Goal: Understand process/instructions: Learn about a topic

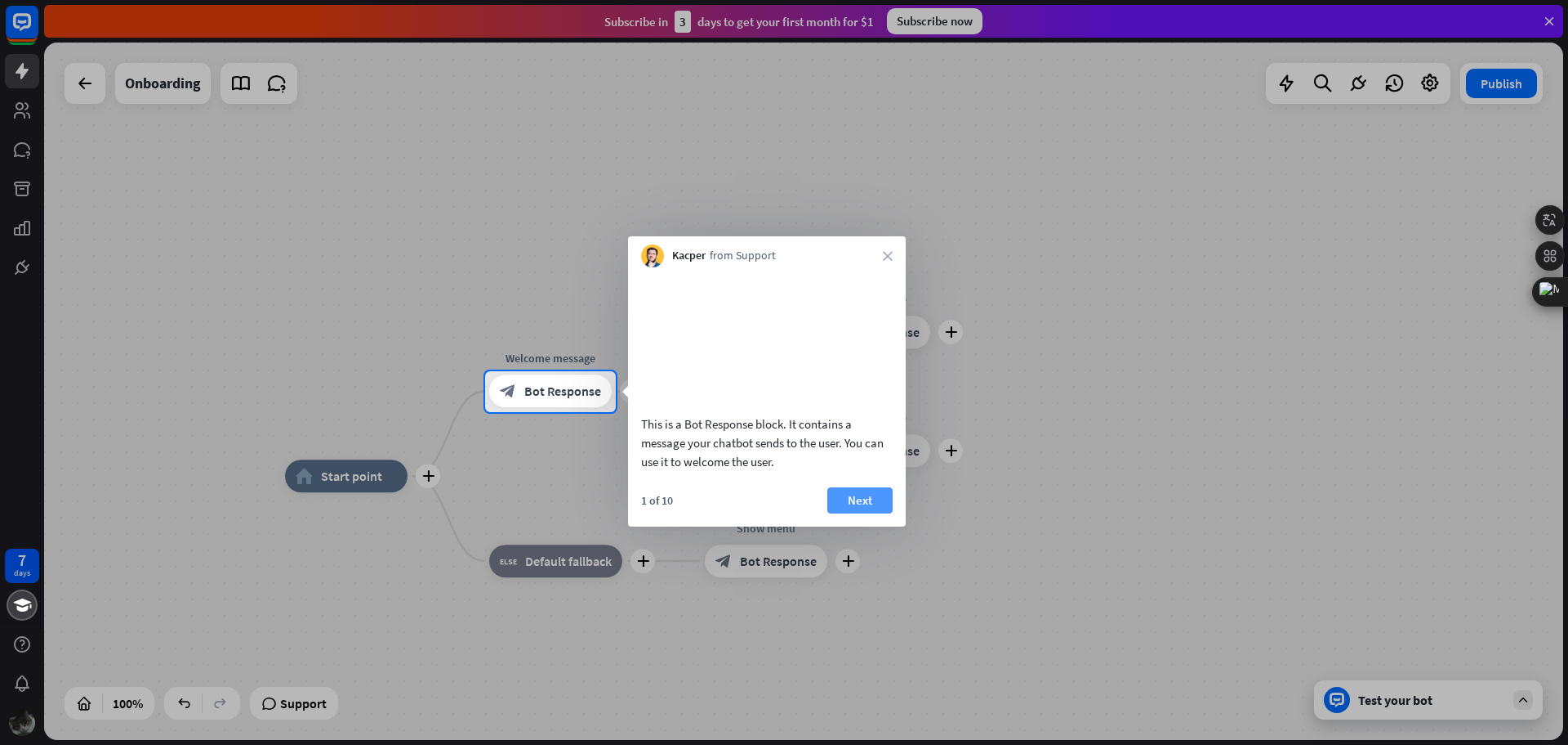
click at [872, 513] on button "Next" at bounding box center [860, 501] width 66 height 27
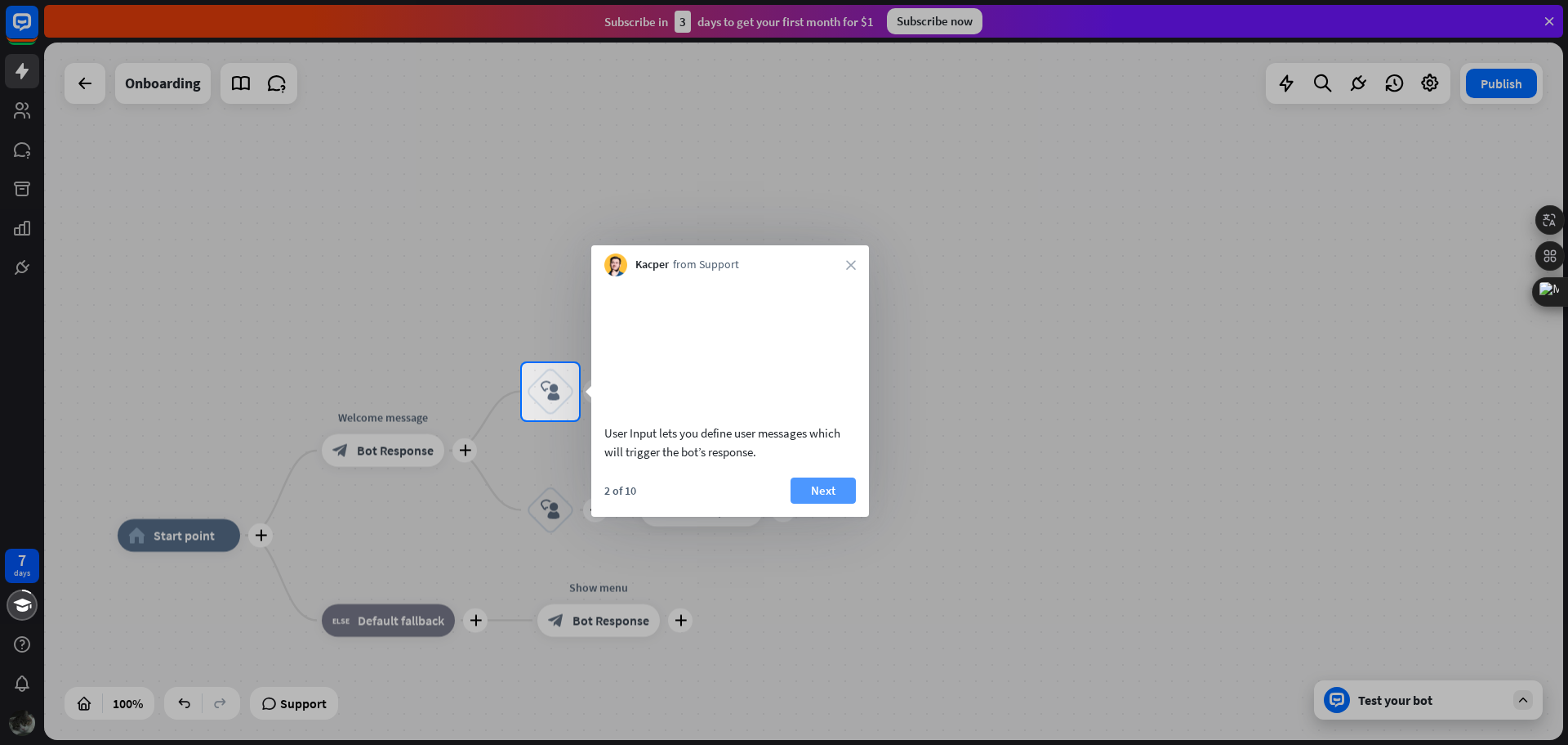
click at [841, 504] on button "Next" at bounding box center [823, 490] width 66 height 27
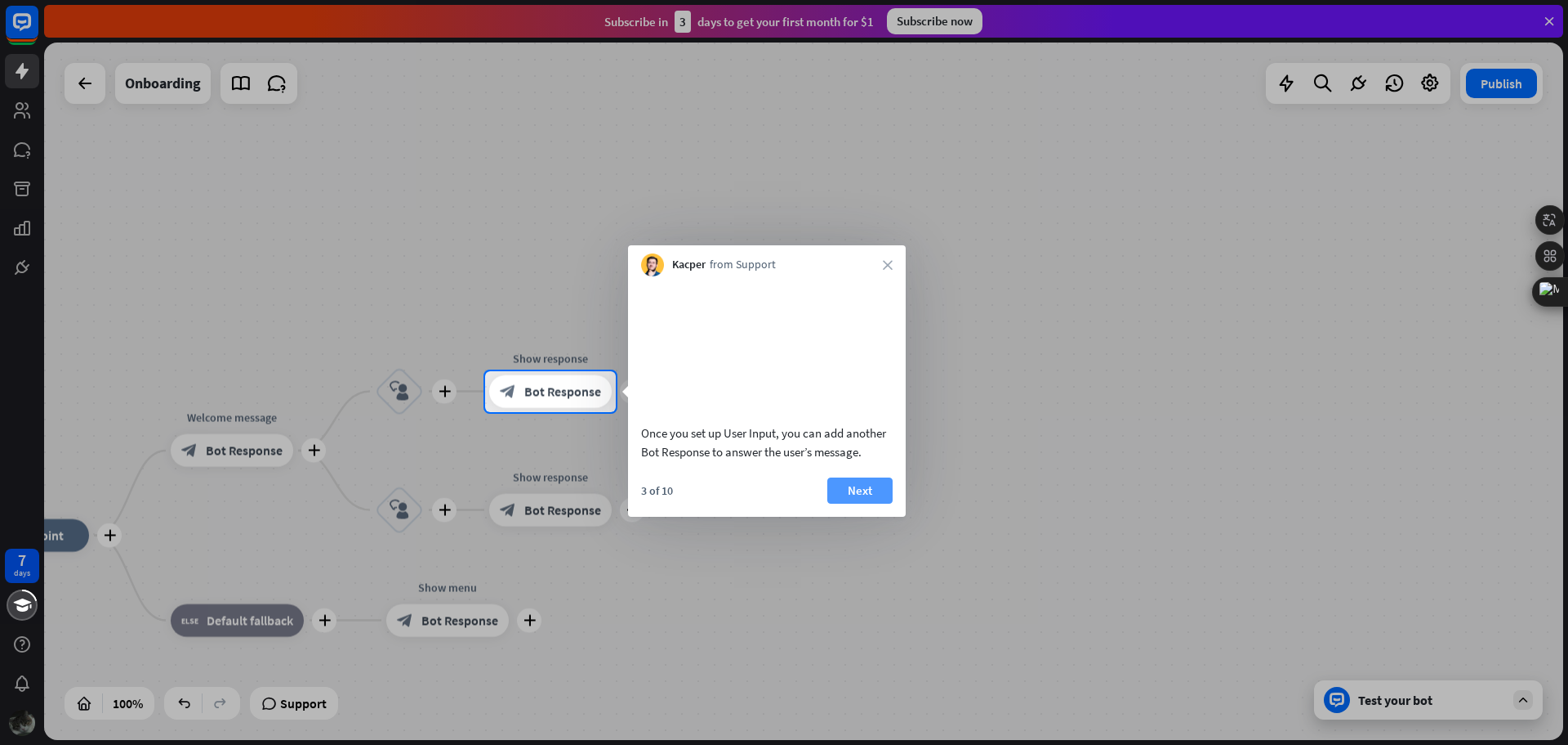
click at [858, 504] on button "Next" at bounding box center [860, 490] width 66 height 27
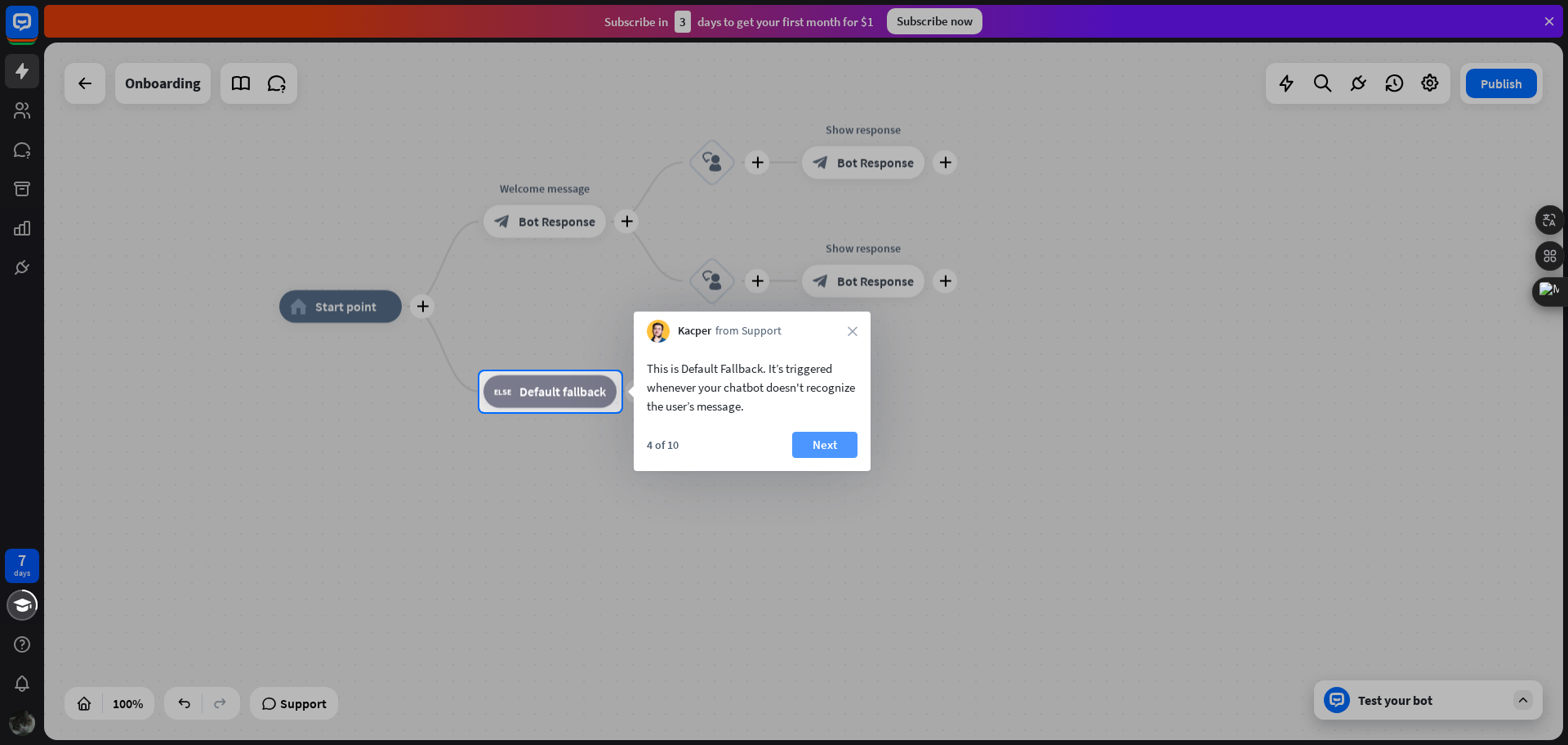
click at [833, 449] on button "Next" at bounding box center [824, 445] width 66 height 27
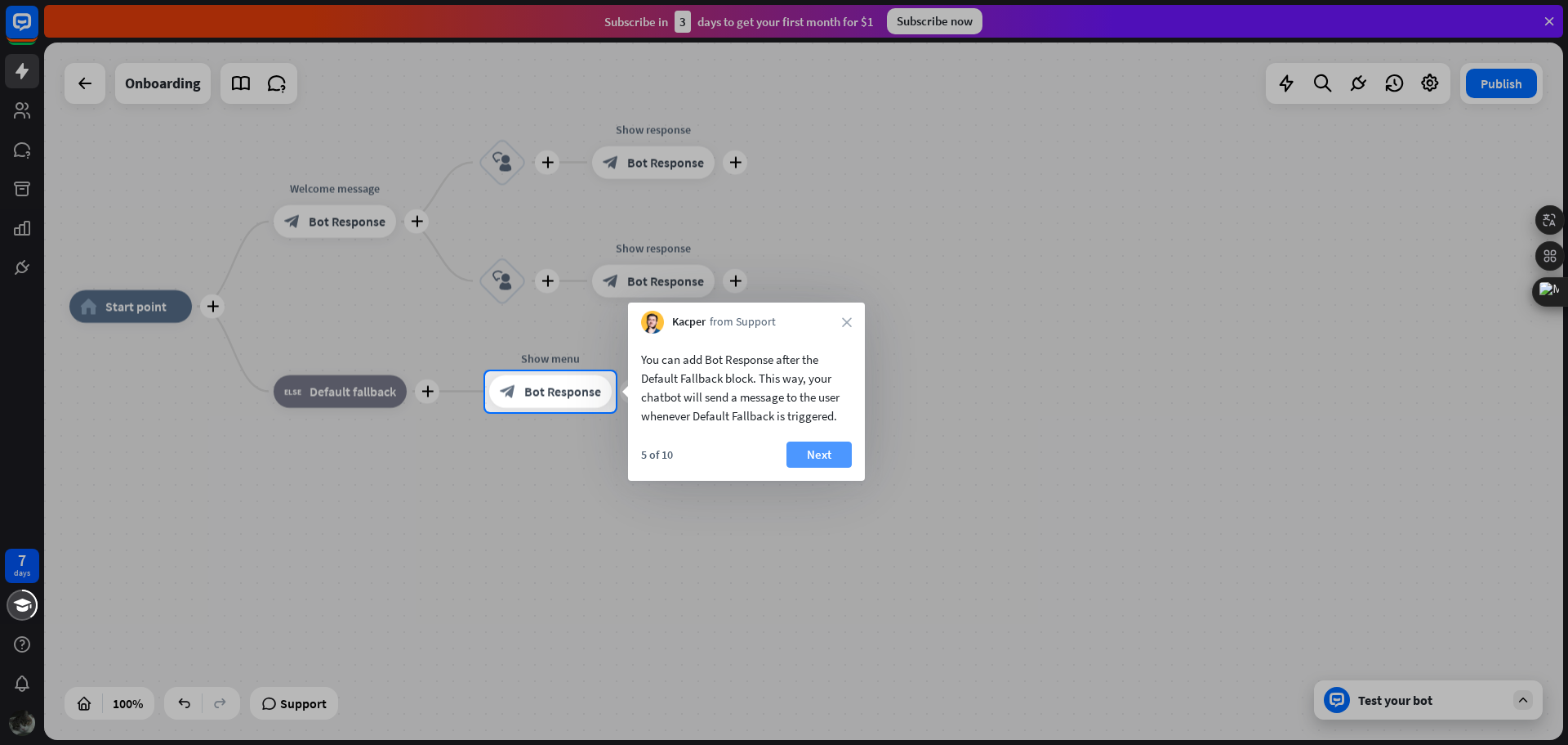
click at [834, 450] on button "Next" at bounding box center [819, 454] width 66 height 27
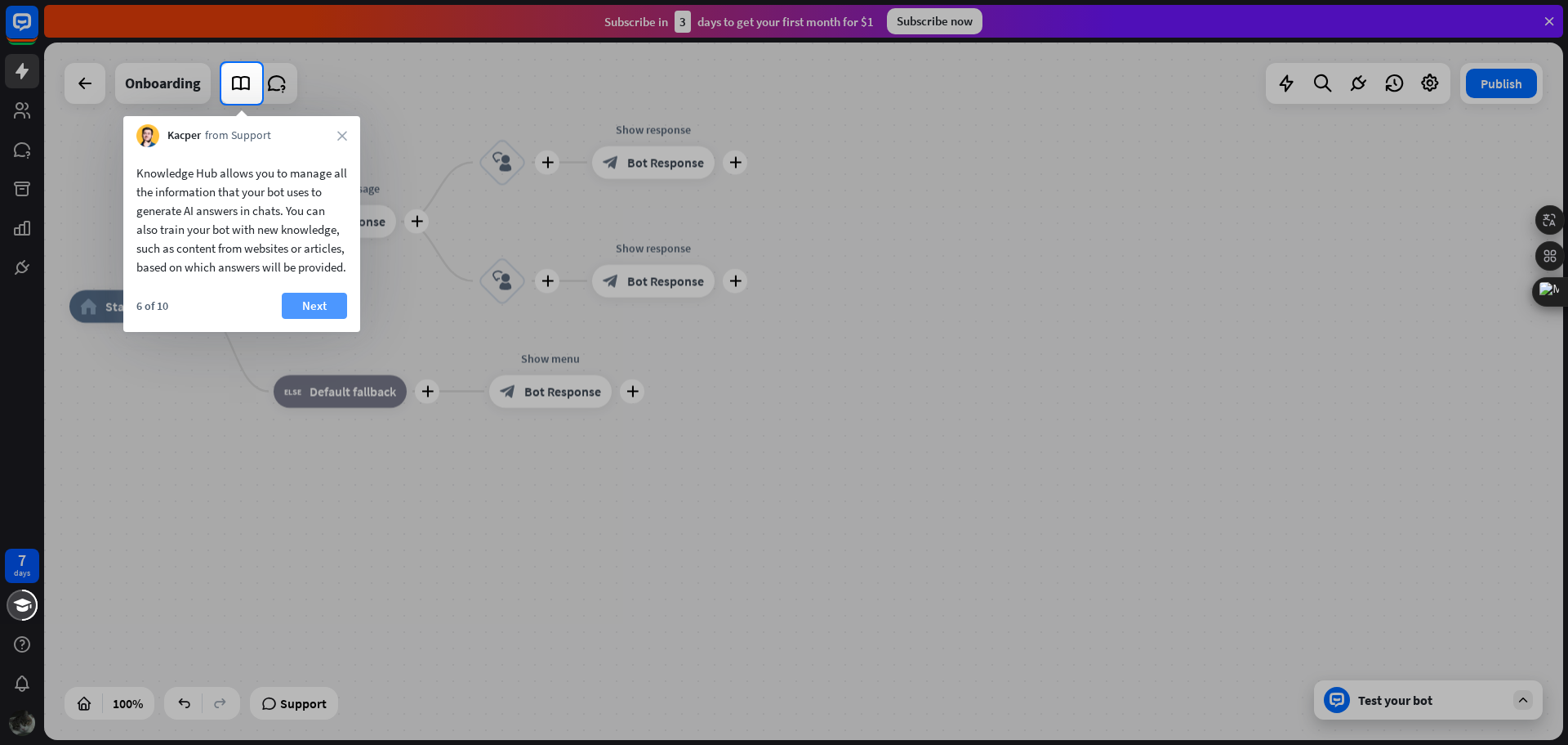
click at [336, 318] on button "Next" at bounding box center [314, 306] width 66 height 27
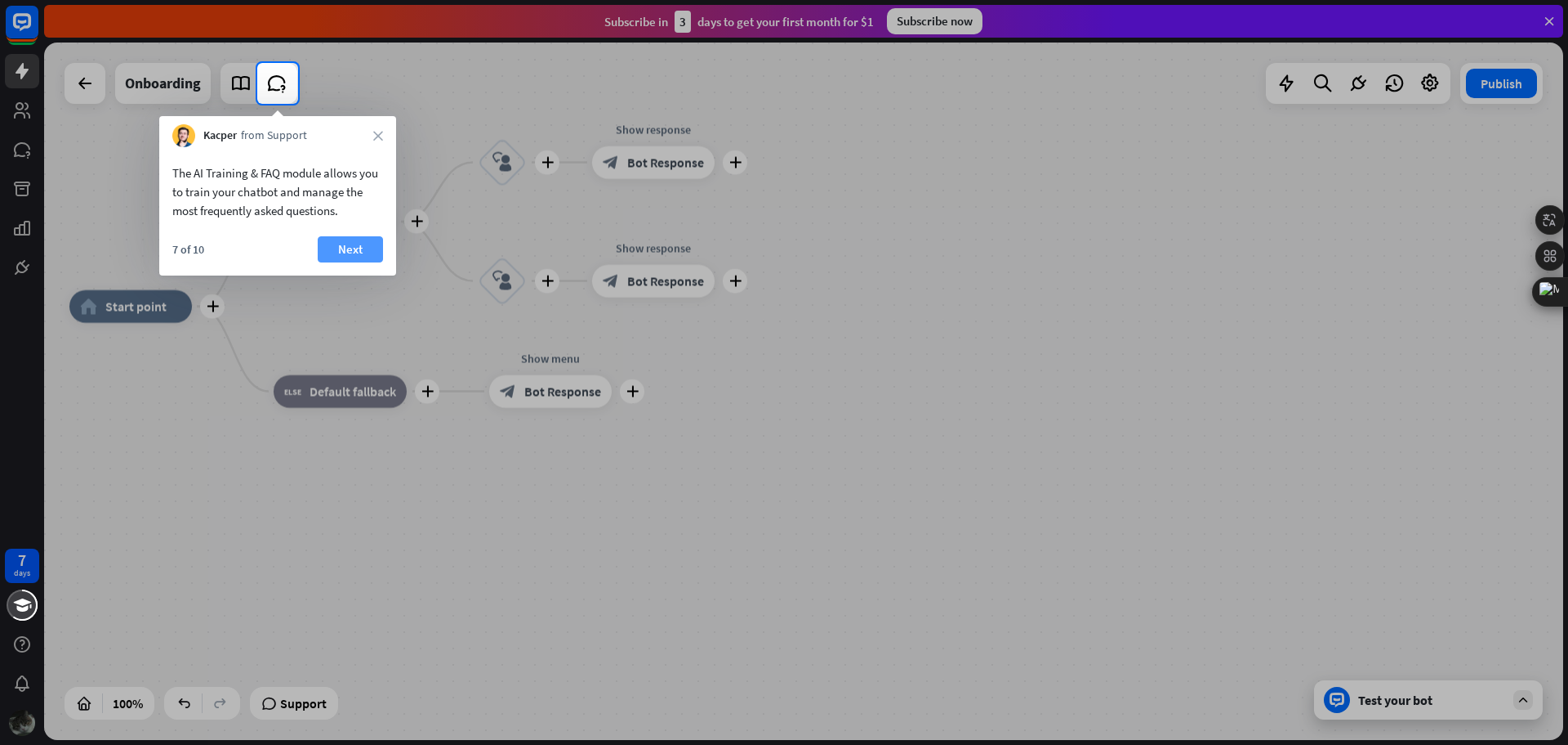
click at [368, 243] on button "Next" at bounding box center [350, 250] width 66 height 27
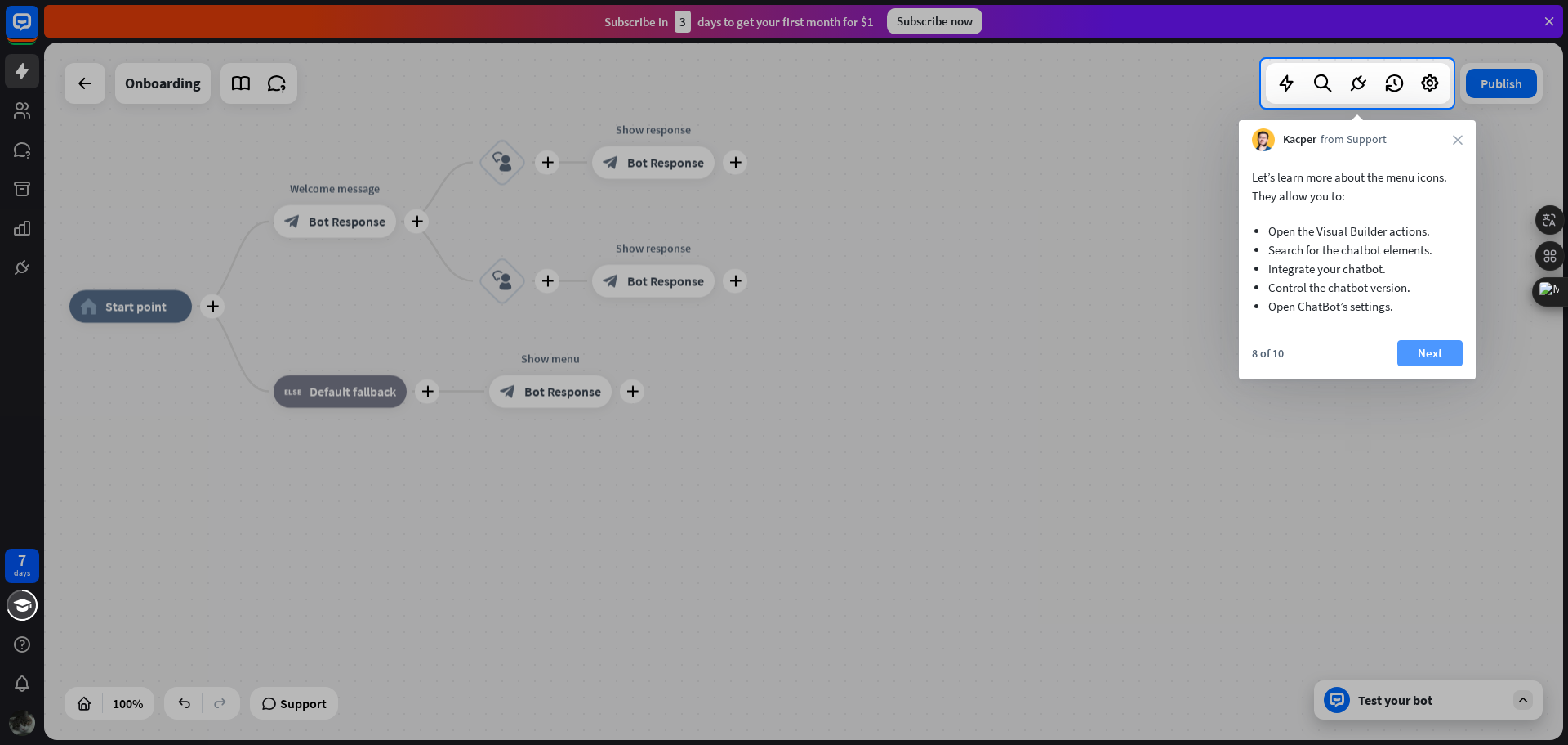
click at [1426, 353] on button "Next" at bounding box center [1430, 353] width 66 height 27
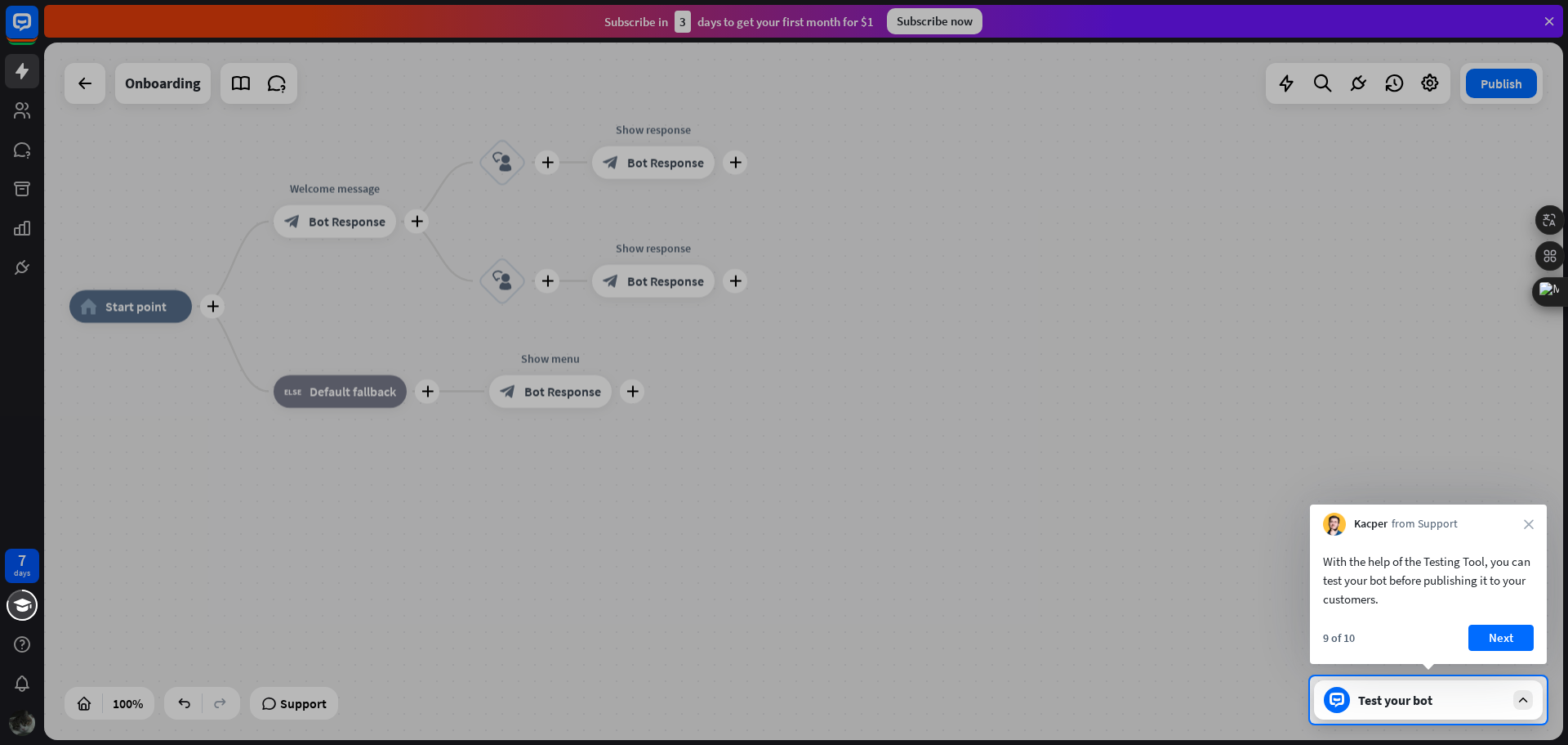
click at [1511, 633] on button "Next" at bounding box center [1501, 638] width 66 height 27
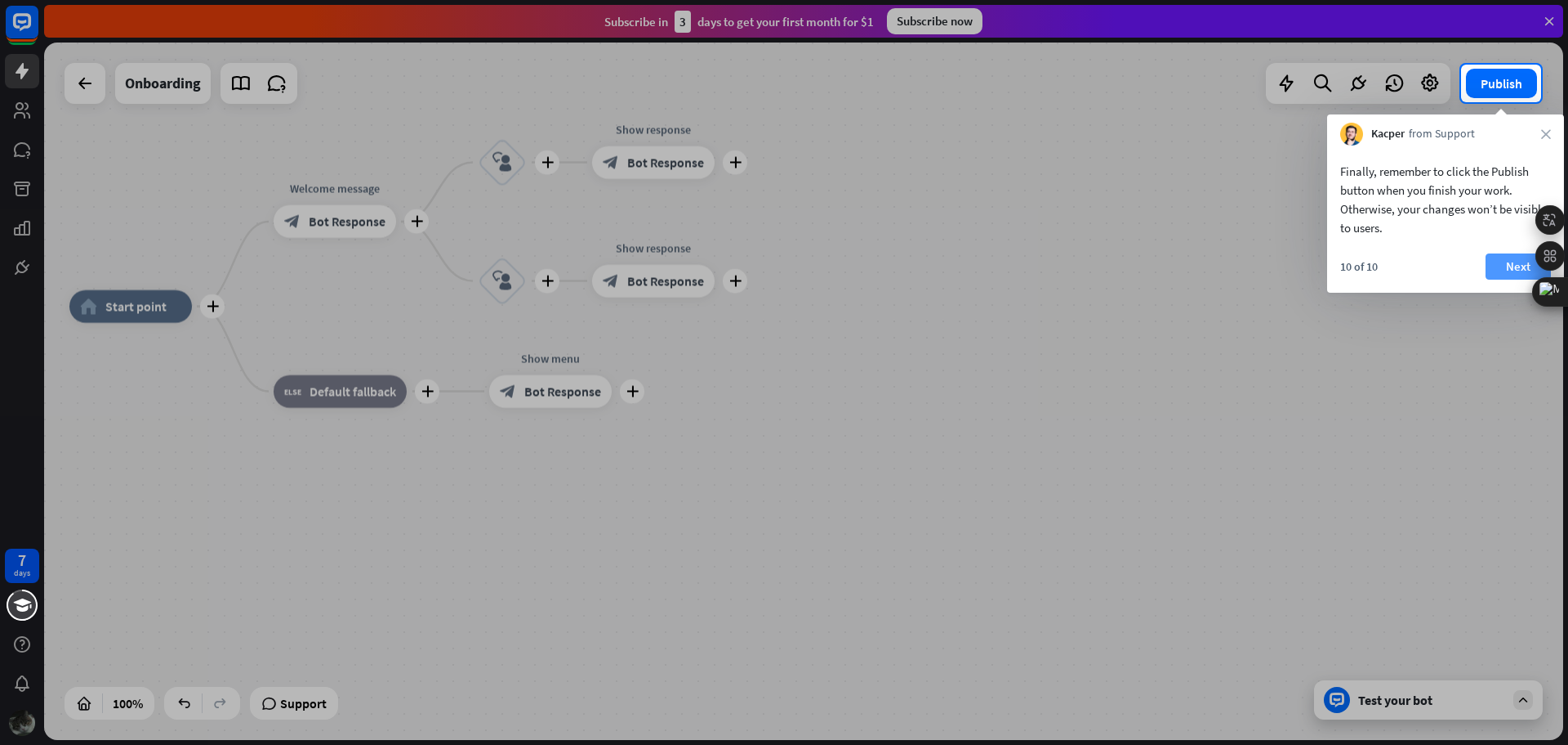
click at [1519, 271] on button "Next" at bounding box center [1519, 267] width 66 height 27
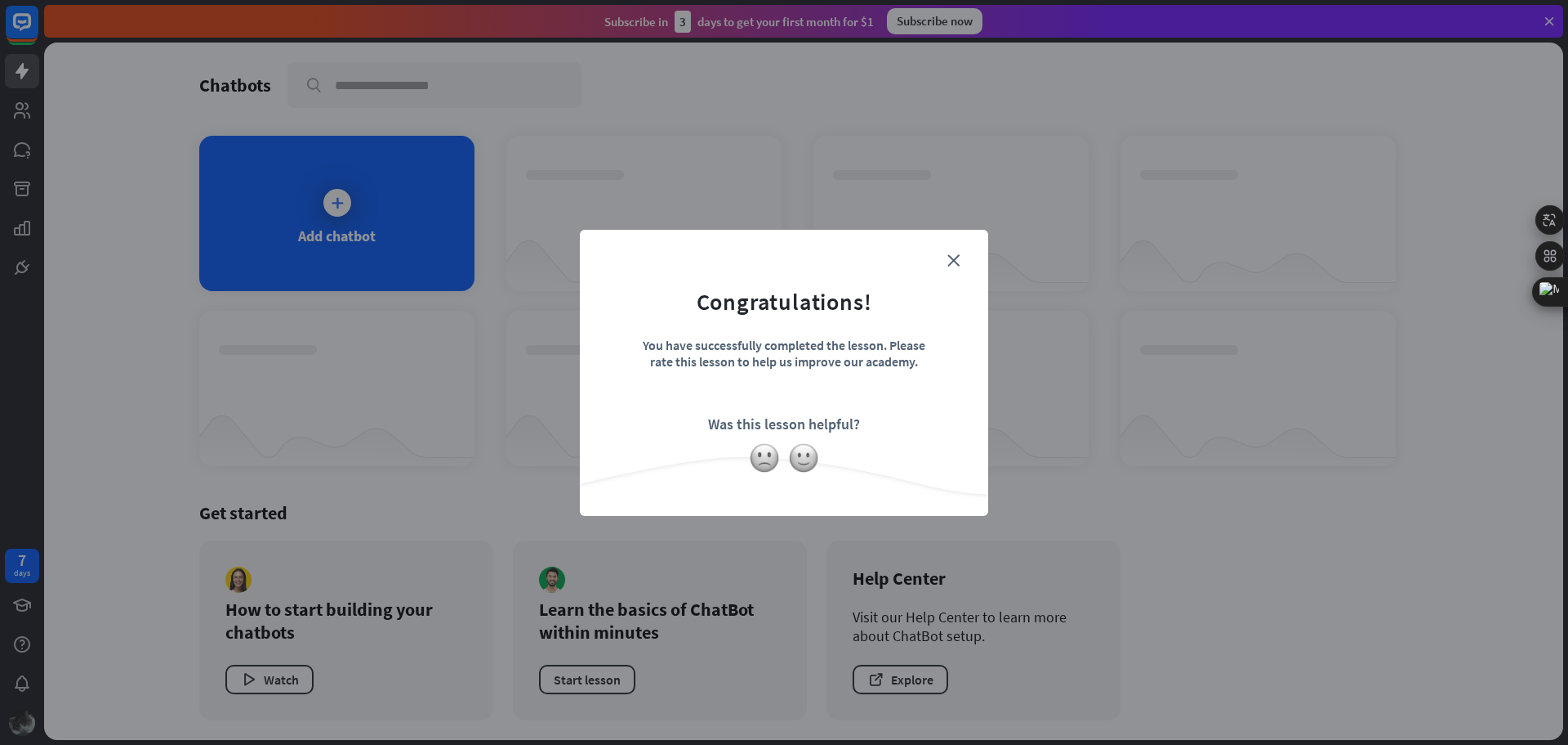
click at [946, 264] on form "Congratulations! You have successfully completed the lesson. Please rate this l…" at bounding box center [784, 348] width 368 height 196
click at [954, 263] on icon "close" at bounding box center [954, 259] width 12 height 12
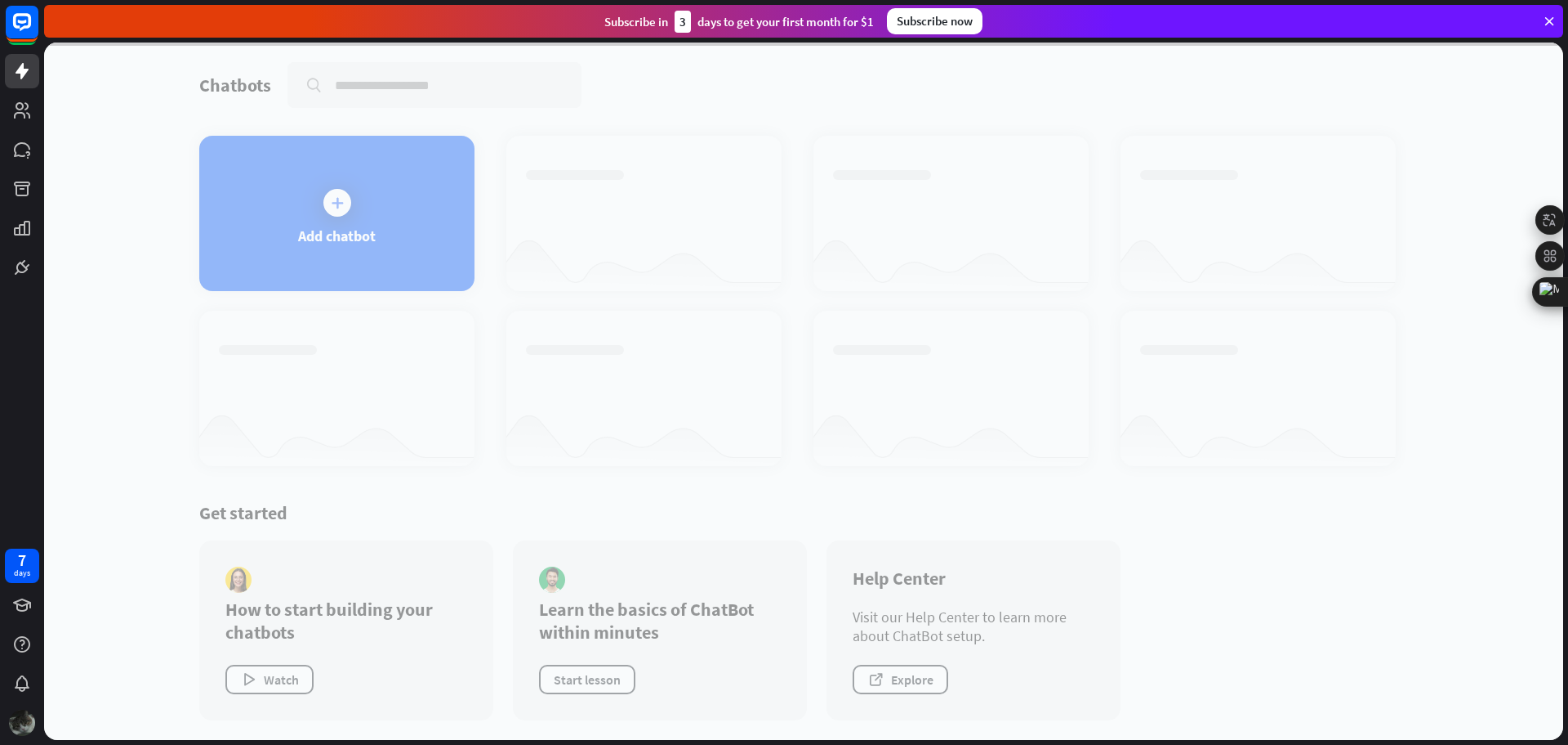
click at [331, 215] on div at bounding box center [803, 392] width 1520 height 697
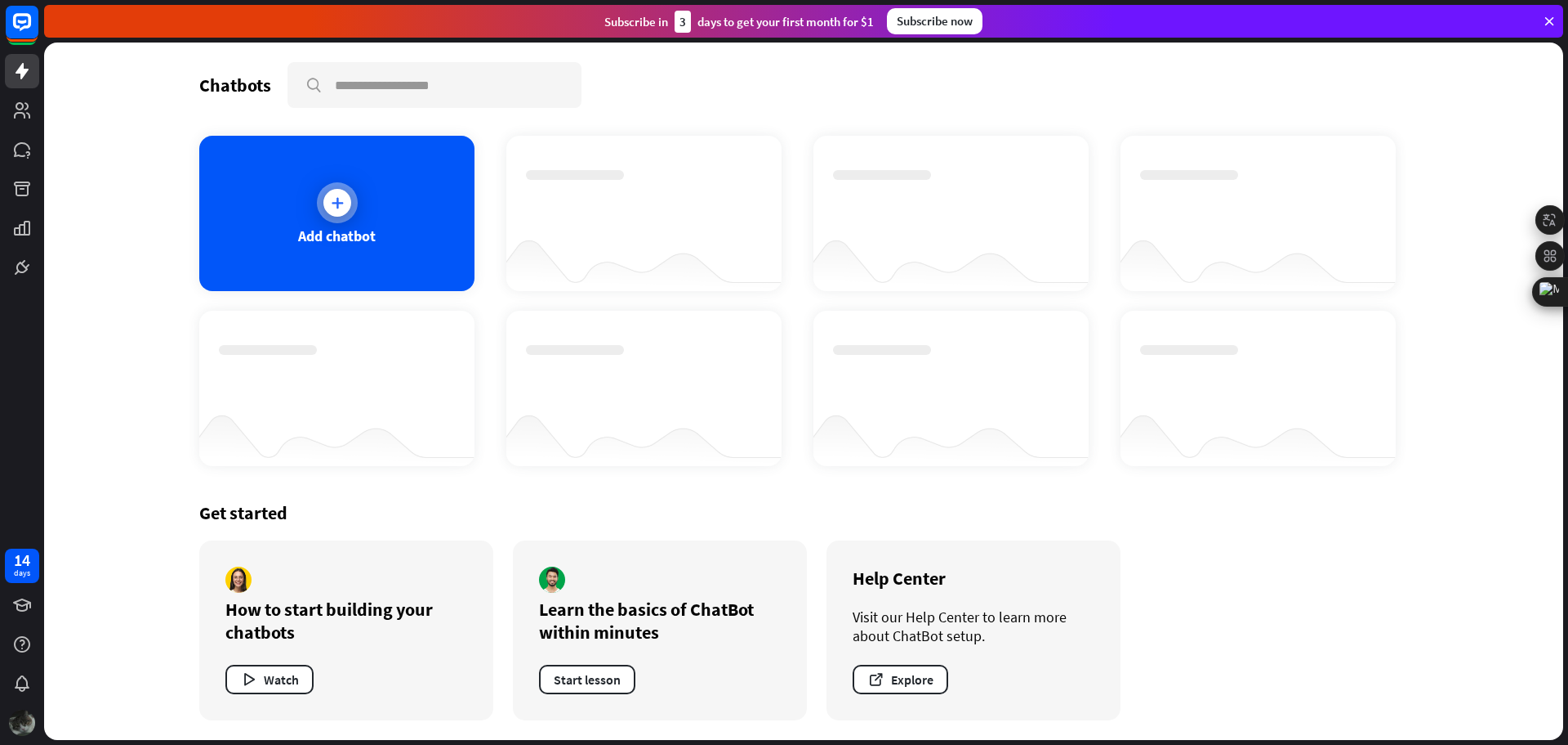
click at [347, 209] on div at bounding box center [337, 202] width 28 height 28
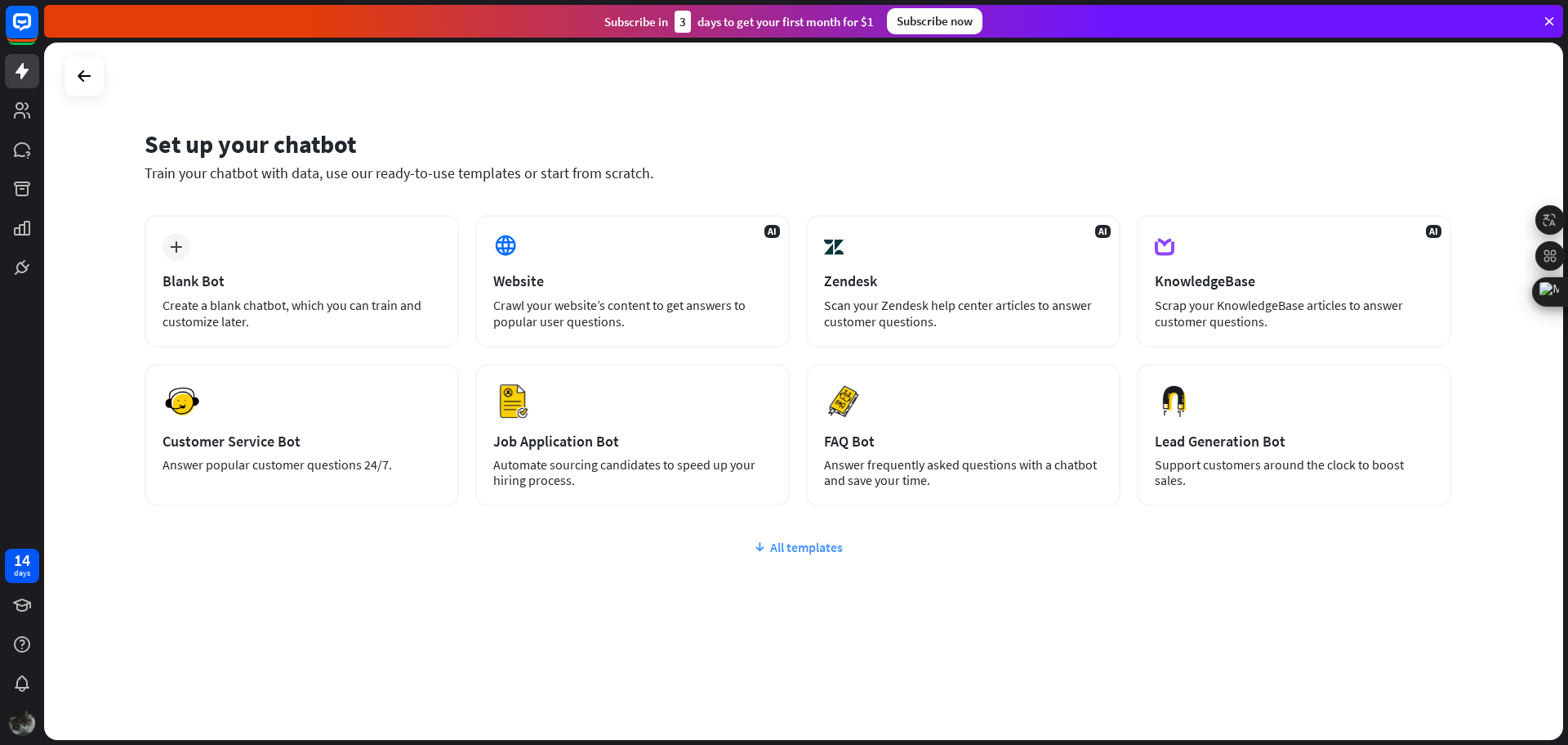
click at [791, 544] on div "All templates" at bounding box center [798, 546] width 1307 height 16
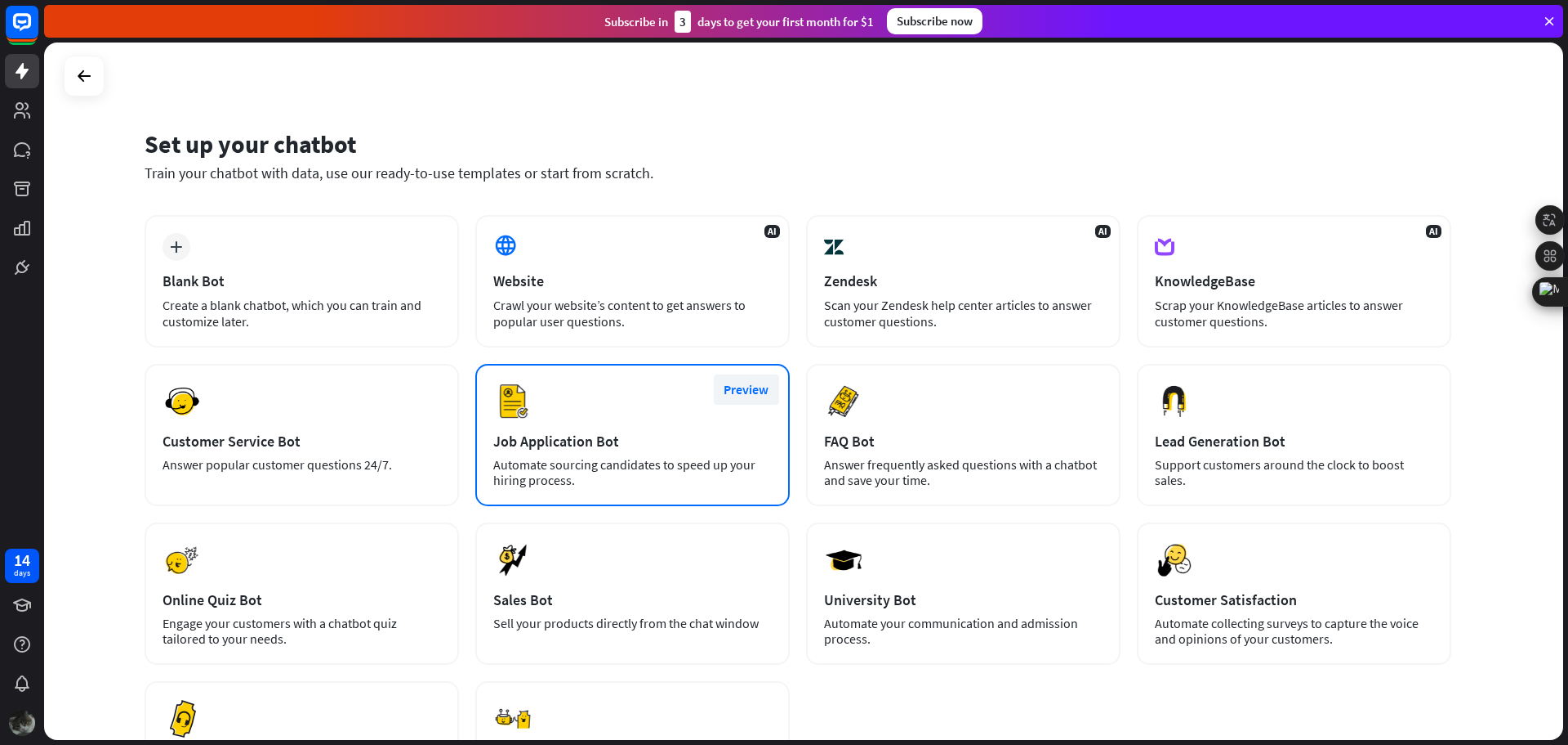
click at [751, 383] on button "Preview" at bounding box center [746, 390] width 66 height 30
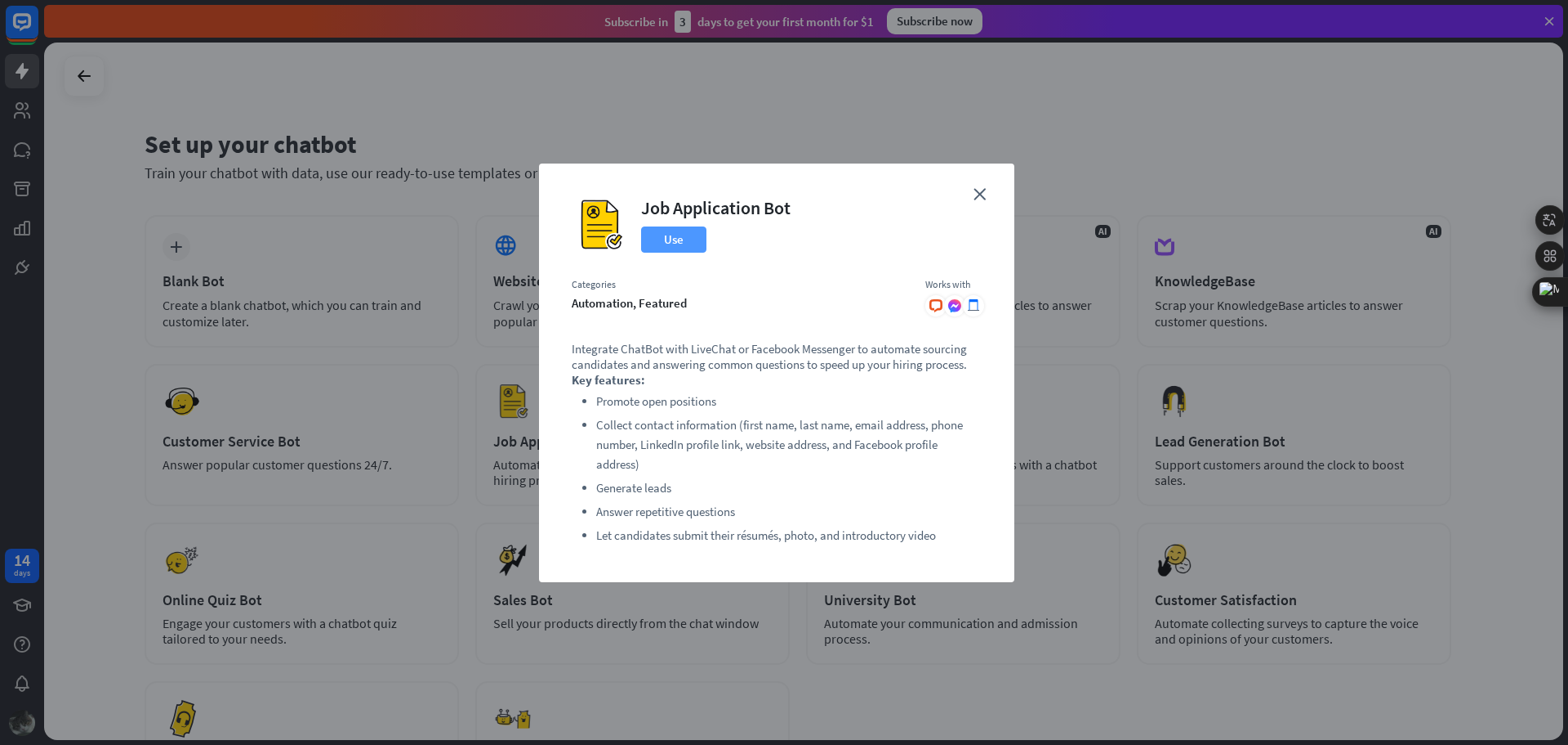
click at [681, 245] on button "Use" at bounding box center [673, 239] width 66 height 27
